Goal: Task Accomplishment & Management: Use online tool/utility

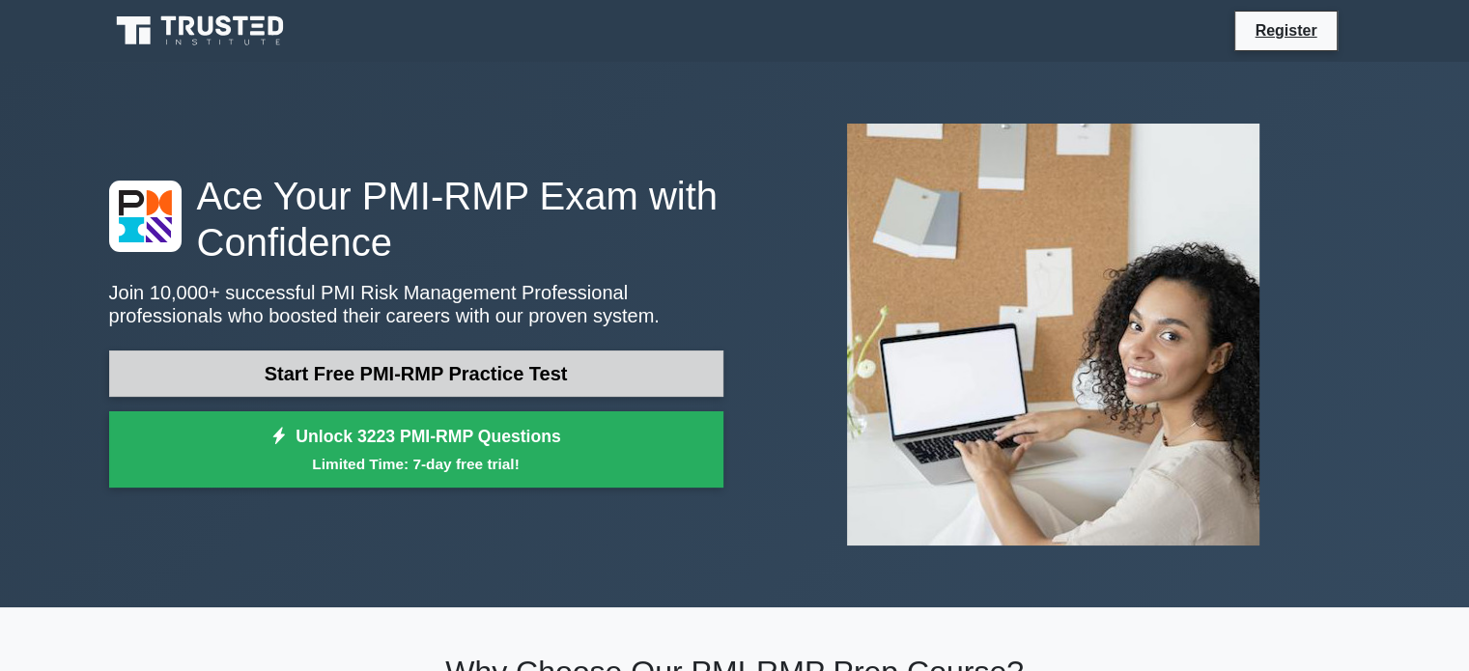
click at [409, 375] on link "Start Free PMI-RMP Practice Test" at bounding box center [416, 374] width 614 height 46
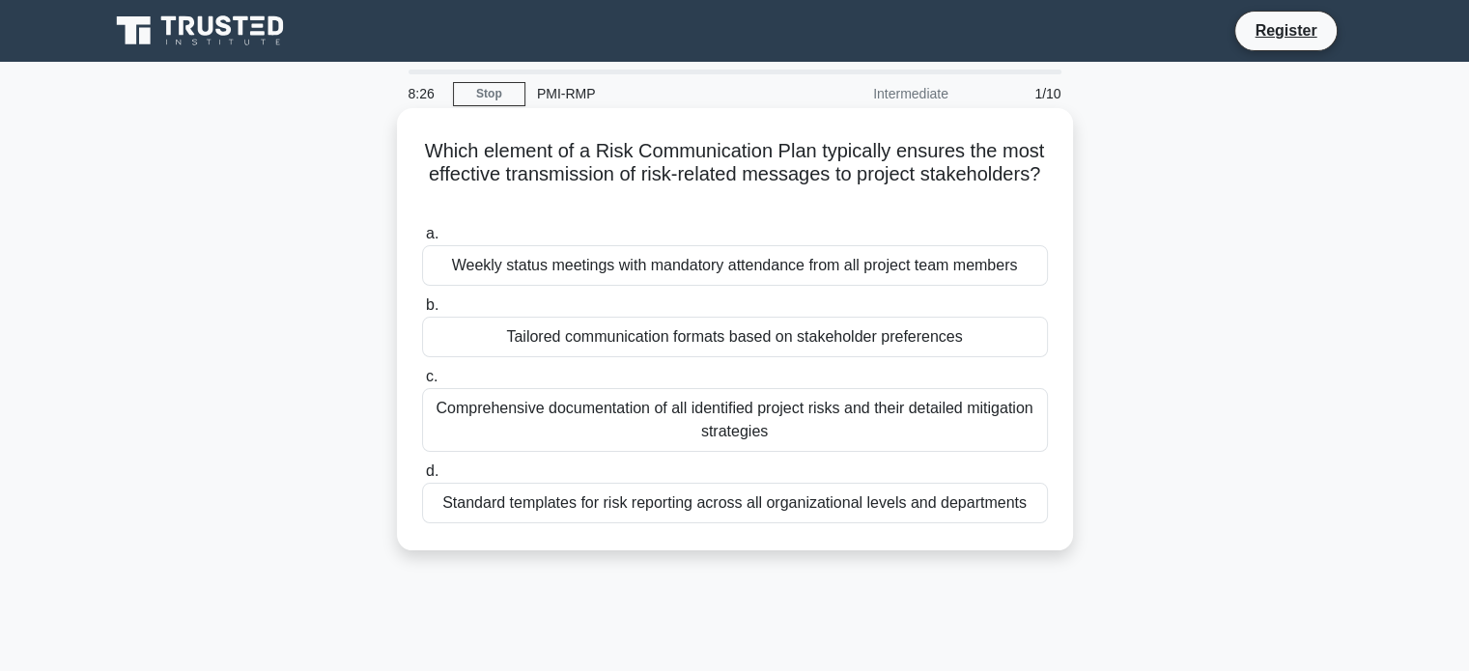
click at [584, 343] on div "Tailored communication formats based on stakeholder preferences" at bounding box center [735, 337] width 626 height 41
click at [422, 312] on input "b. Tailored communication formats based on stakeholder preferences" at bounding box center [422, 305] width 0 height 13
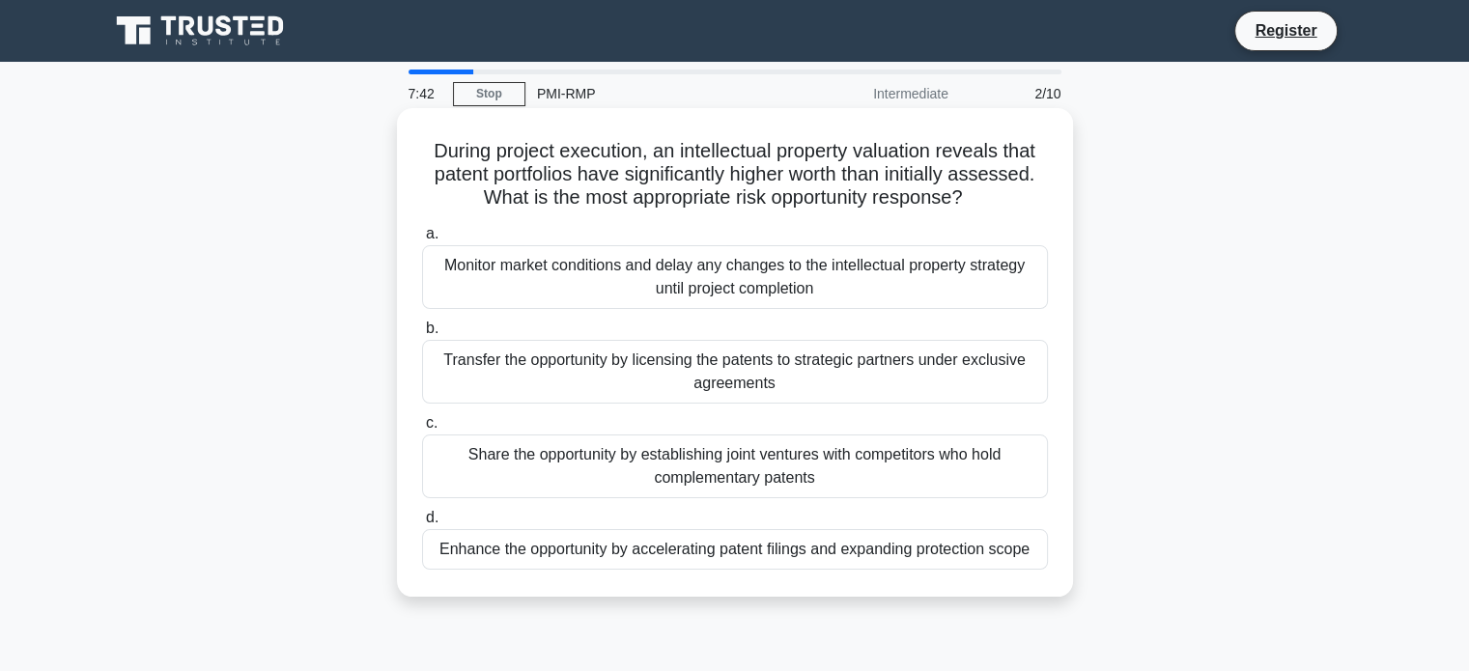
click at [708, 552] on div "Enhance the opportunity by accelerating patent filings and expanding protection…" at bounding box center [735, 549] width 626 height 41
click at [422, 524] on input "d. Enhance the opportunity by accelerating patent filings and expanding protect…" at bounding box center [422, 518] width 0 height 13
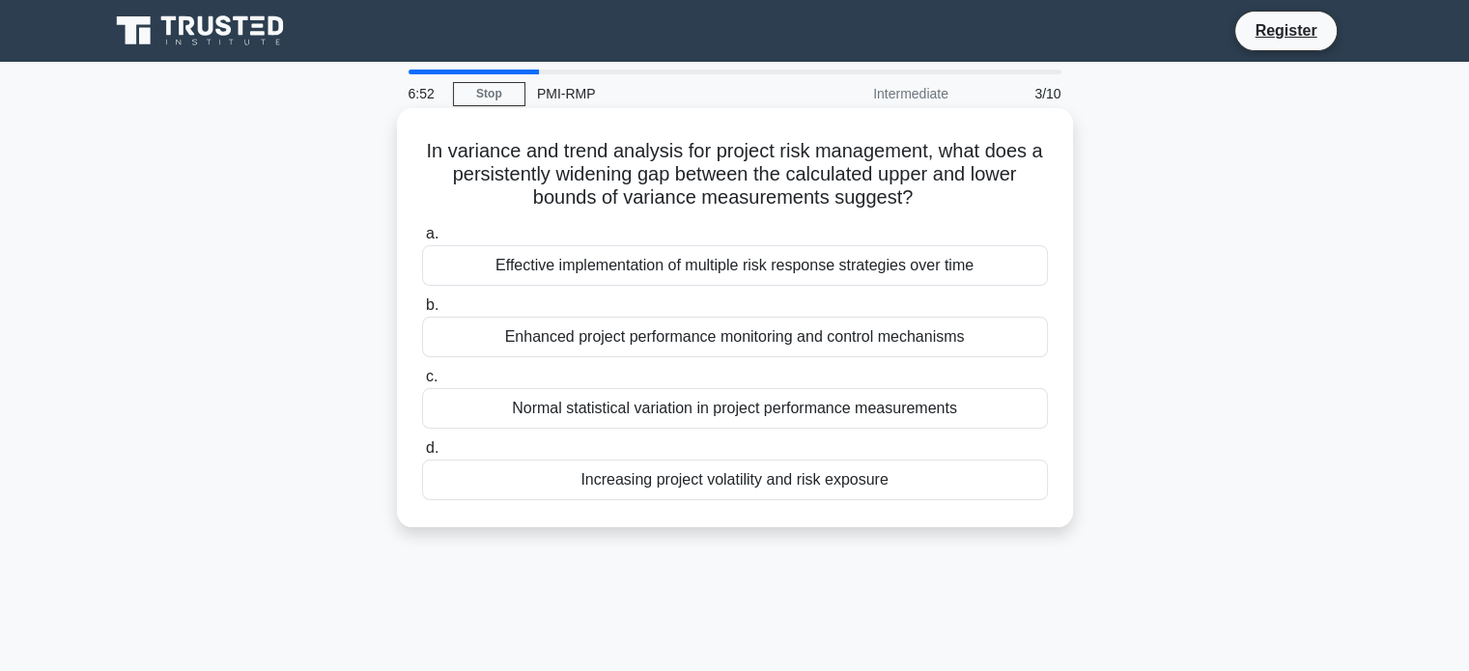
click at [652, 407] on div "Normal statistical variation in project performance measurements" at bounding box center [735, 408] width 626 height 41
click at [422, 383] on input "c. Normal statistical variation in project performance measurements" at bounding box center [422, 377] width 0 height 13
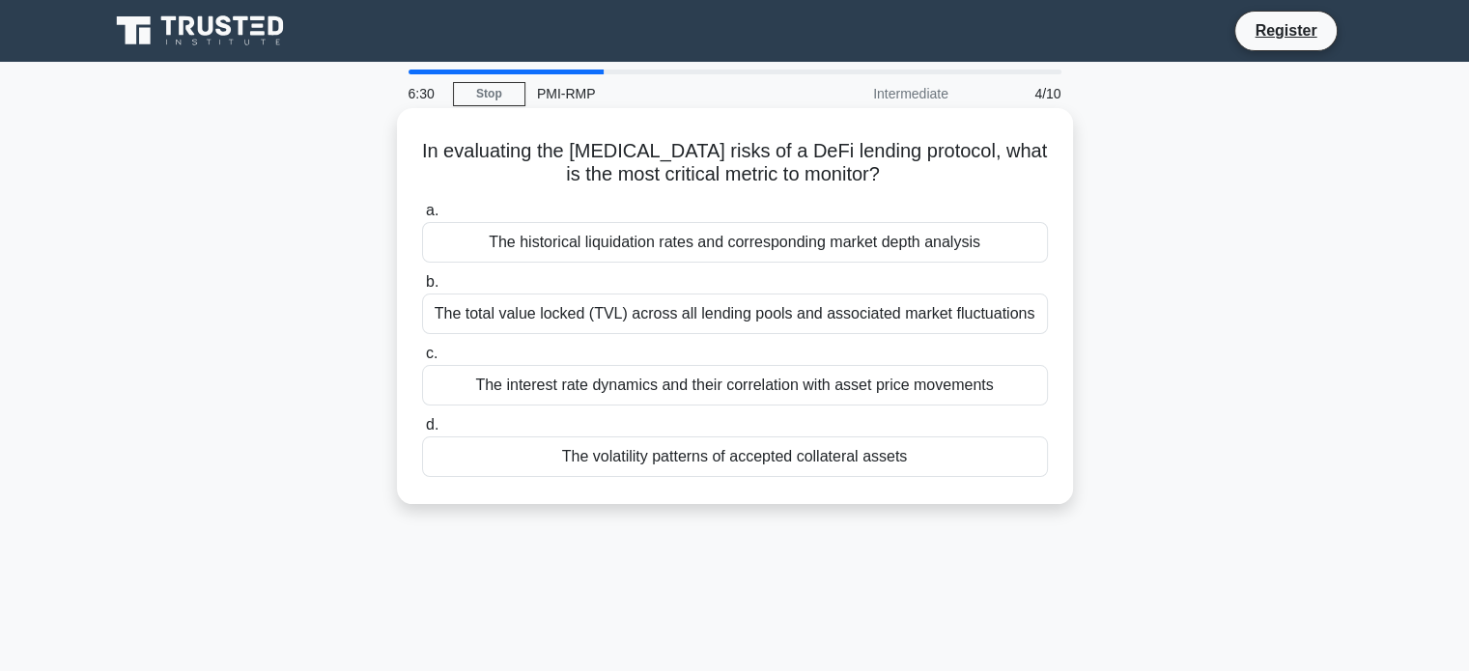
click at [585, 319] on div "The total value locked (TVL) across all lending pools and associated market flu…" at bounding box center [735, 314] width 626 height 41
click at [422, 289] on input "b. The total value locked (TVL) across all lending pools and associated market …" at bounding box center [422, 282] width 0 height 13
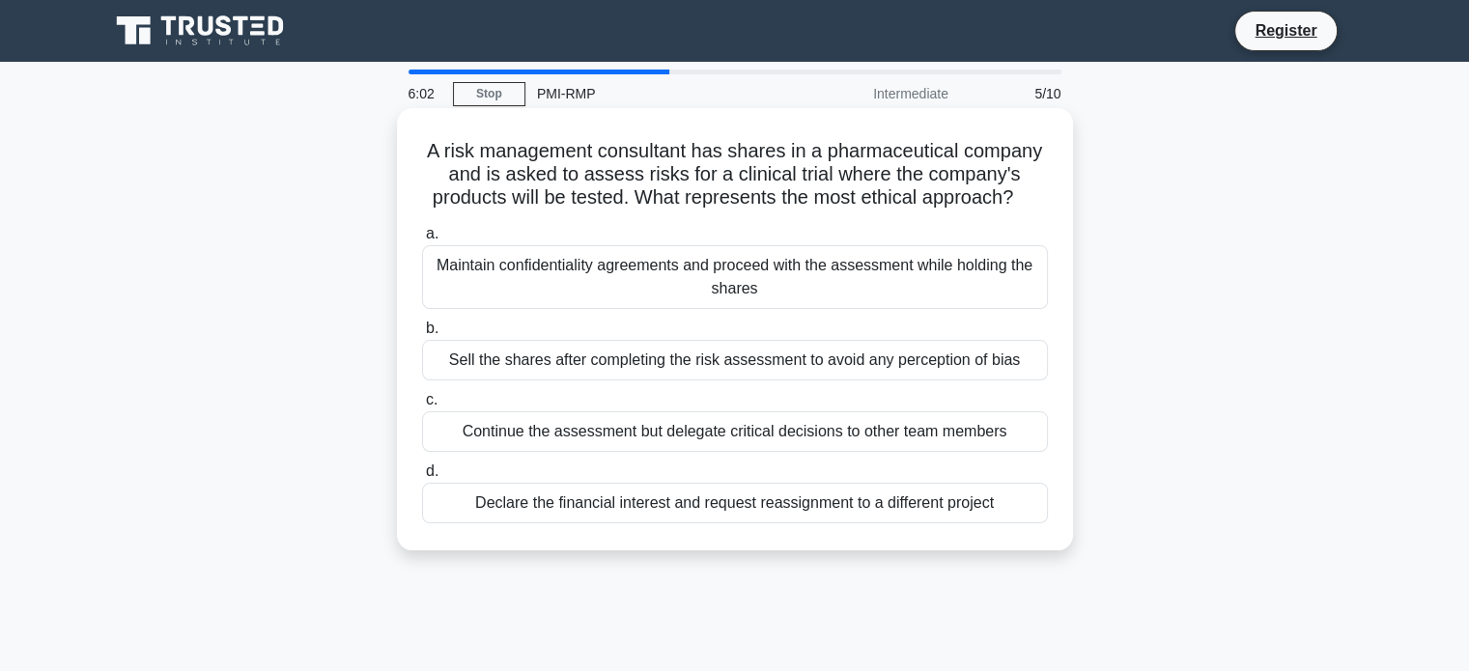
click at [654, 501] on div "Declare the financial interest and request reassignment to a different project" at bounding box center [735, 503] width 626 height 41
click at [422, 478] on input "d. Declare the financial interest and request reassignment to a different proje…" at bounding box center [422, 472] width 0 height 13
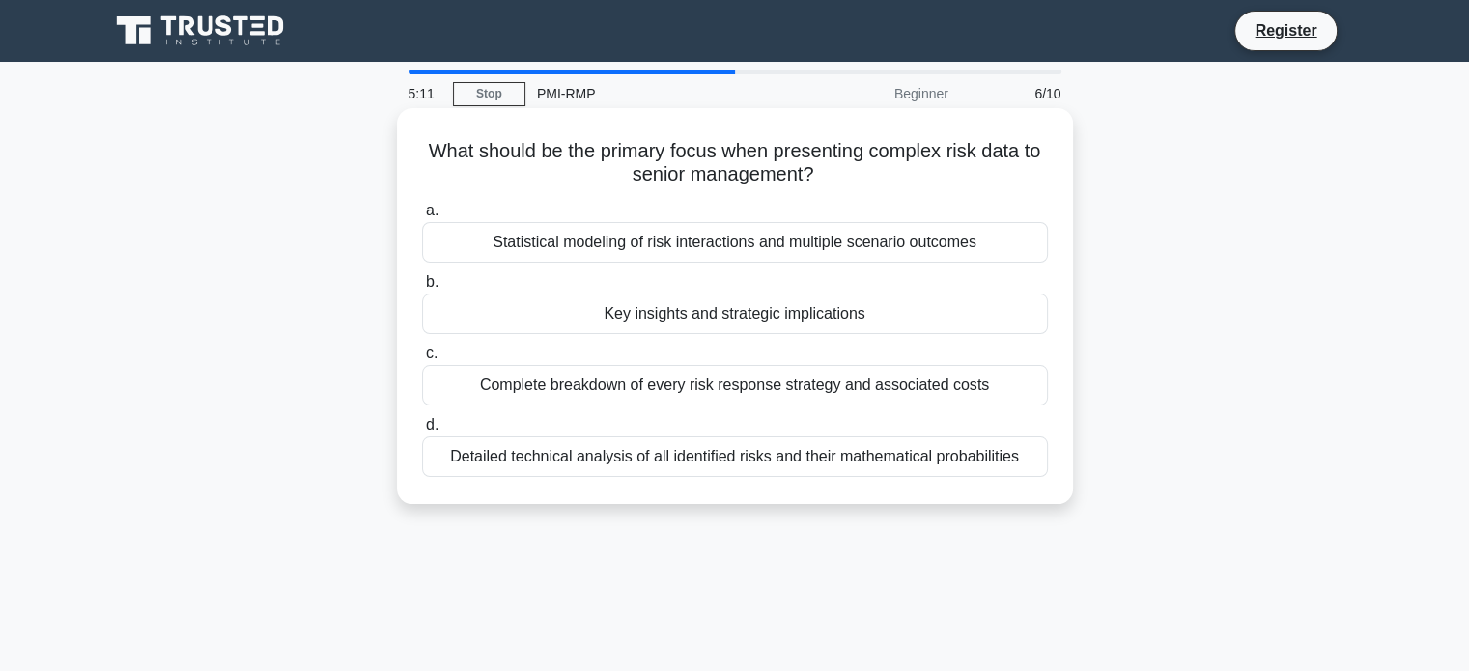
click at [687, 393] on div "Complete breakdown of every risk response strategy and associated costs" at bounding box center [735, 385] width 626 height 41
click at [422, 360] on input "c. Complete breakdown of every risk response strategy and associated costs" at bounding box center [422, 354] width 0 height 13
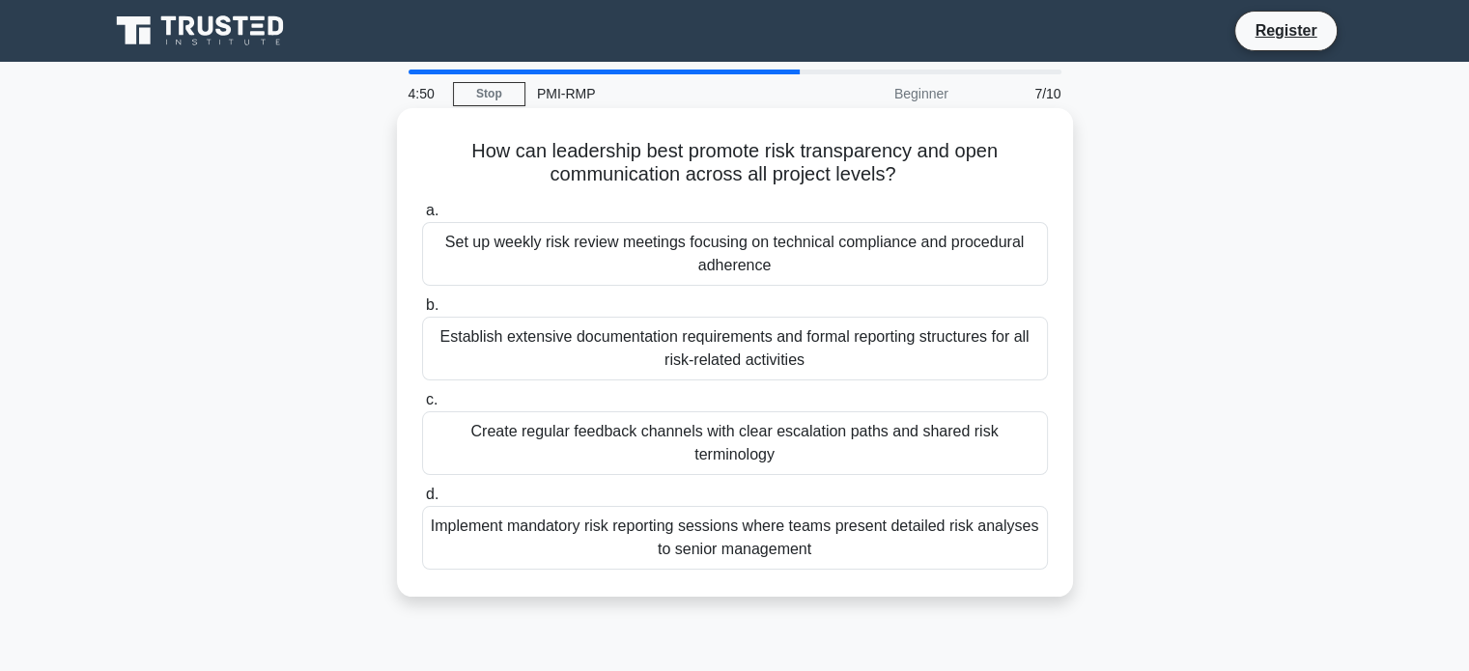
click at [585, 247] on div "Set up weekly risk review meetings focusing on technical compliance and procedu…" at bounding box center [735, 254] width 626 height 64
click at [422, 217] on input "a. Set up weekly risk review meetings focusing on technical compliance and proc…" at bounding box center [422, 211] width 0 height 13
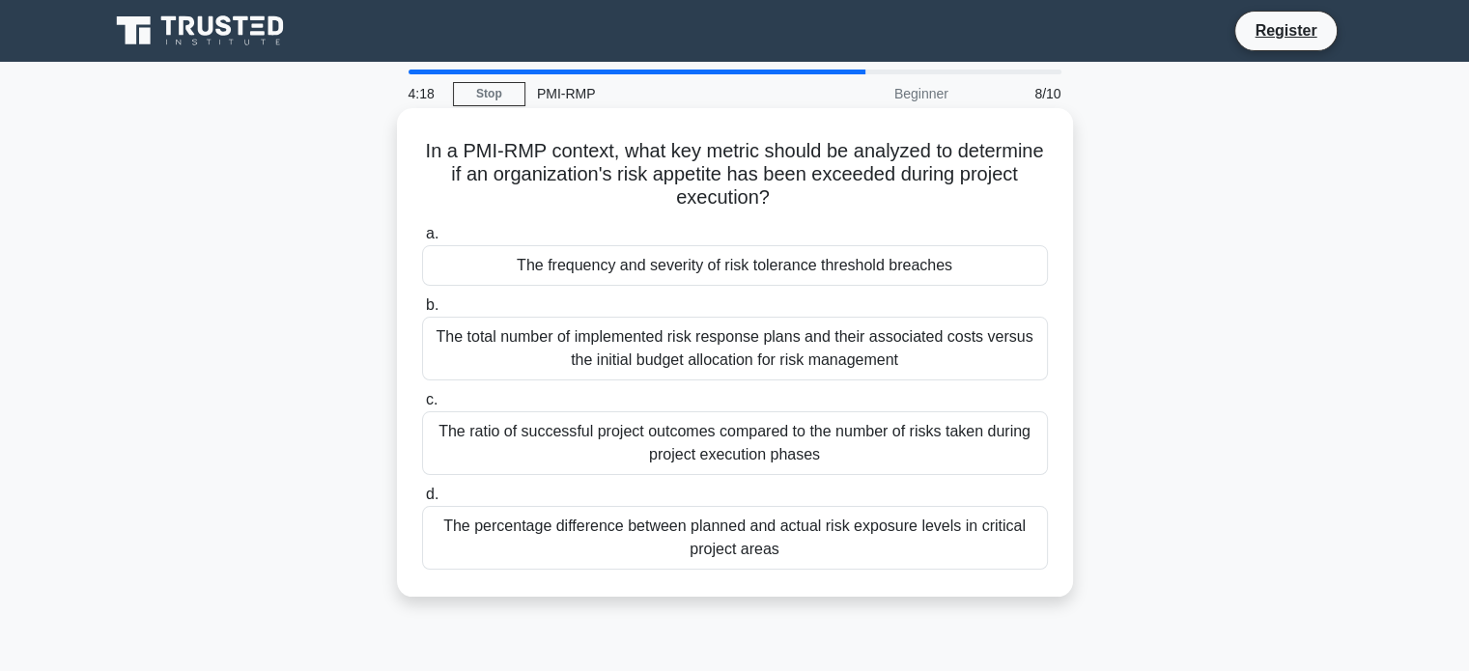
click at [637, 526] on div "The percentage difference between planned and actual risk exposure levels in cr…" at bounding box center [735, 538] width 626 height 64
click at [422, 501] on input "d. The percentage difference between planned and actual risk exposure levels in…" at bounding box center [422, 495] width 0 height 13
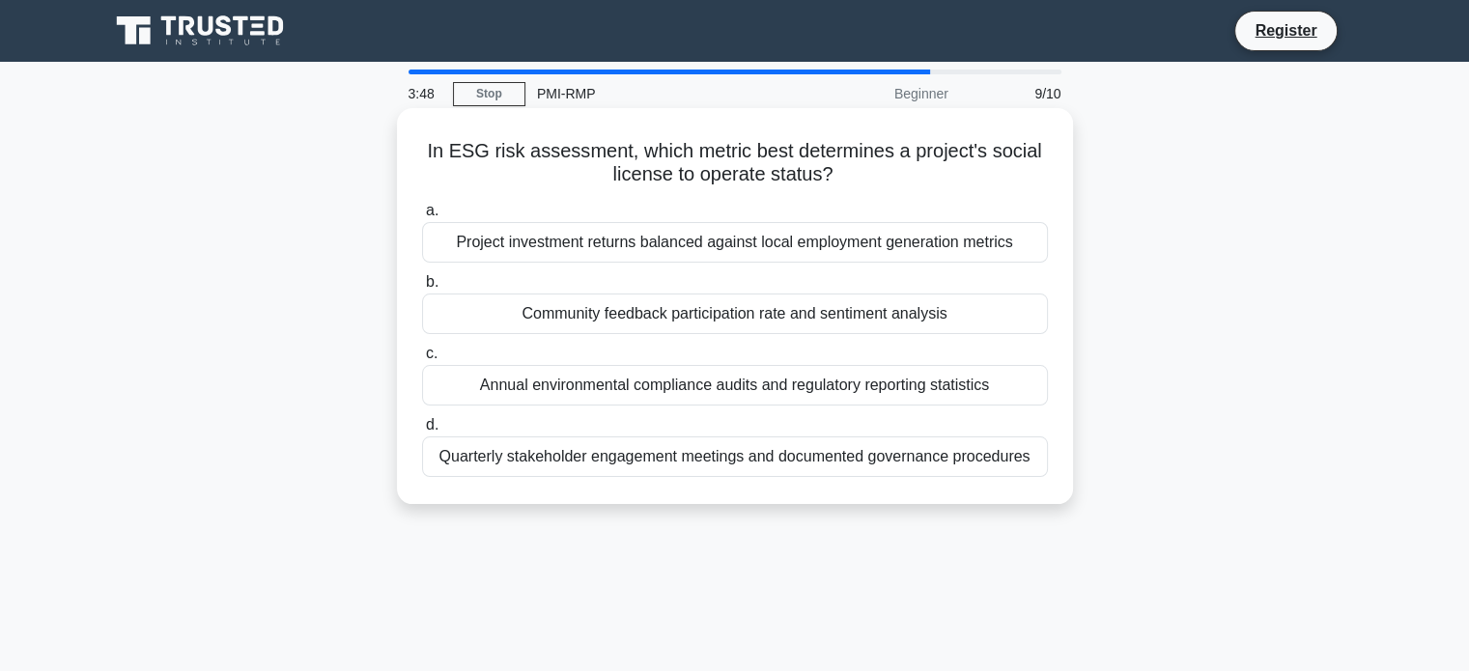
click at [624, 388] on div "Annual environmental compliance audits and regulatory reporting statistics" at bounding box center [735, 385] width 626 height 41
click at [422, 360] on input "c. Annual environmental compliance audits and regulatory reporting statistics" at bounding box center [422, 354] width 0 height 13
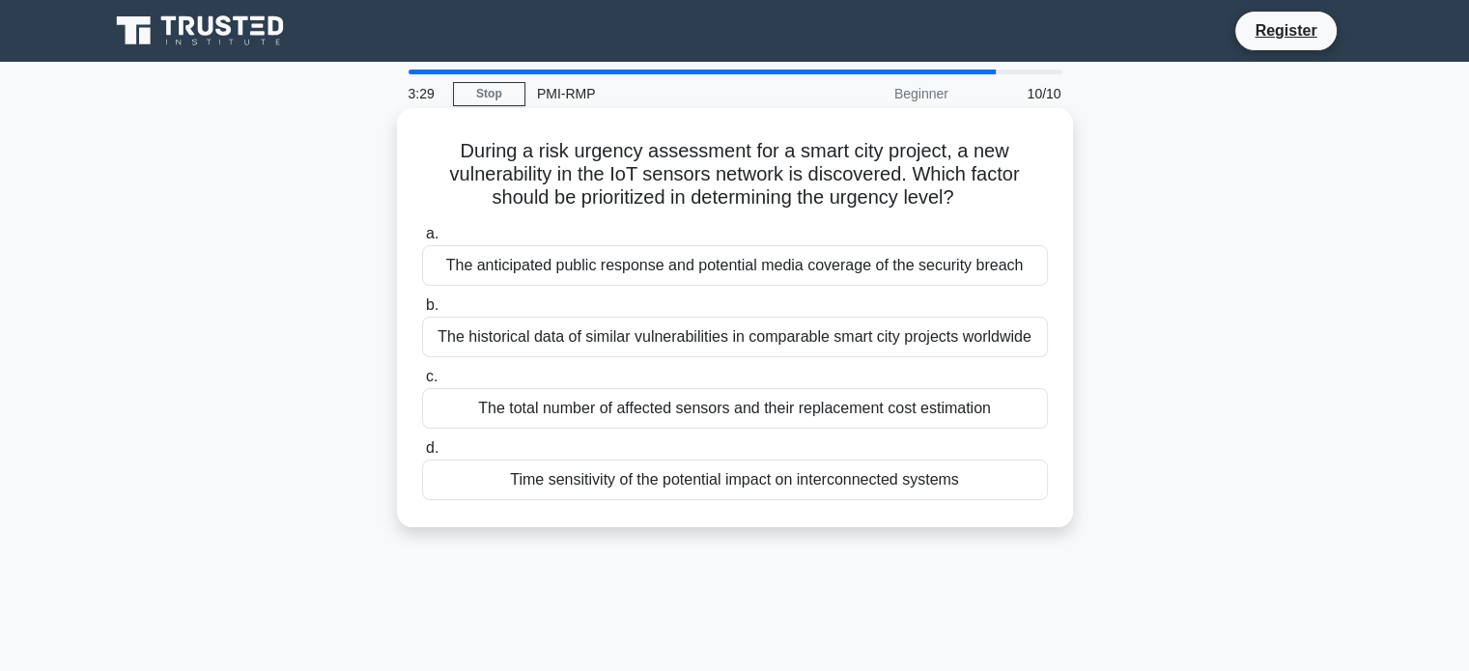
click at [569, 411] on div "The total number of affected sensors and their replacement cost estimation" at bounding box center [735, 408] width 626 height 41
click at [422, 383] on input "c. The total number of affected sensors and their replacement cost estimation" at bounding box center [422, 377] width 0 height 13
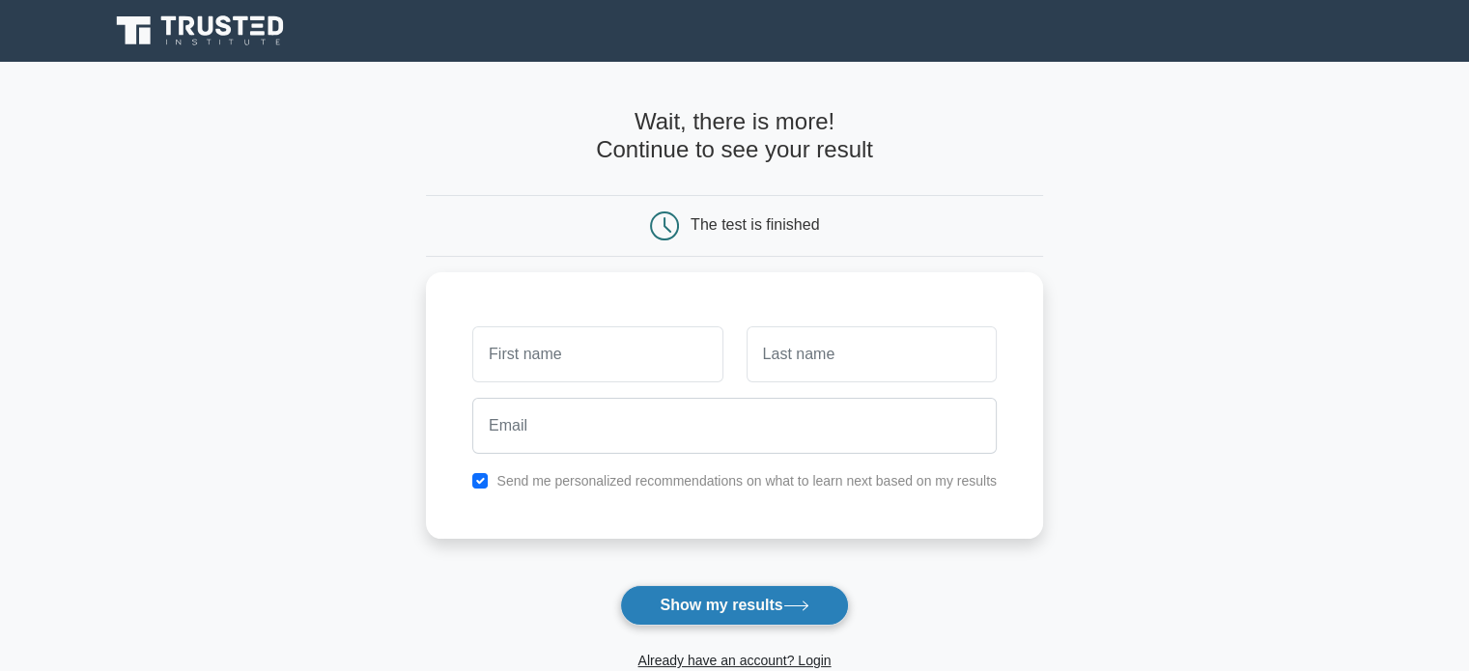
click at [701, 602] on button "Show my results" at bounding box center [734, 605] width 228 height 41
click at [477, 474] on input "checkbox" at bounding box center [479, 475] width 15 height 15
checkbox input "false"
